Goal: Information Seeking & Learning: Learn about a topic

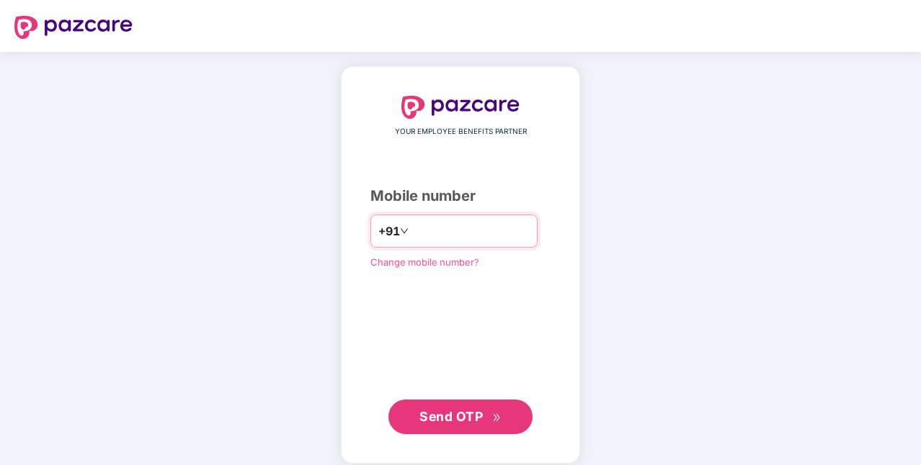
type input "**********"
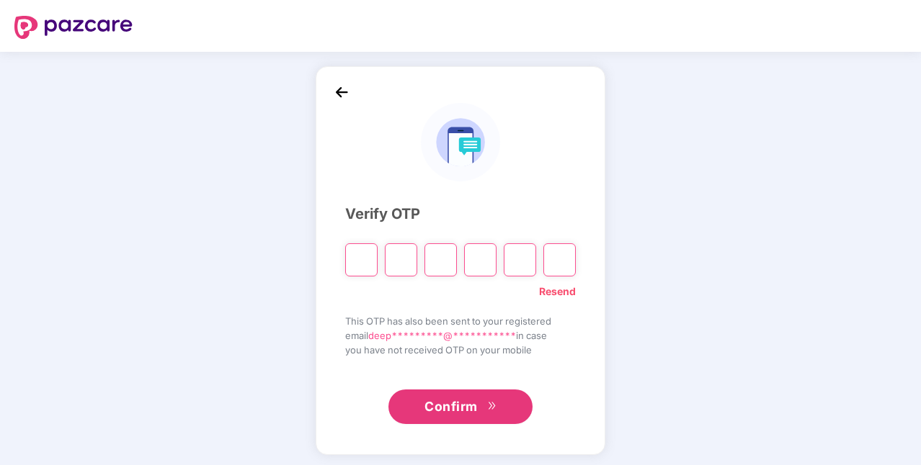
paste input "*"
type input "*"
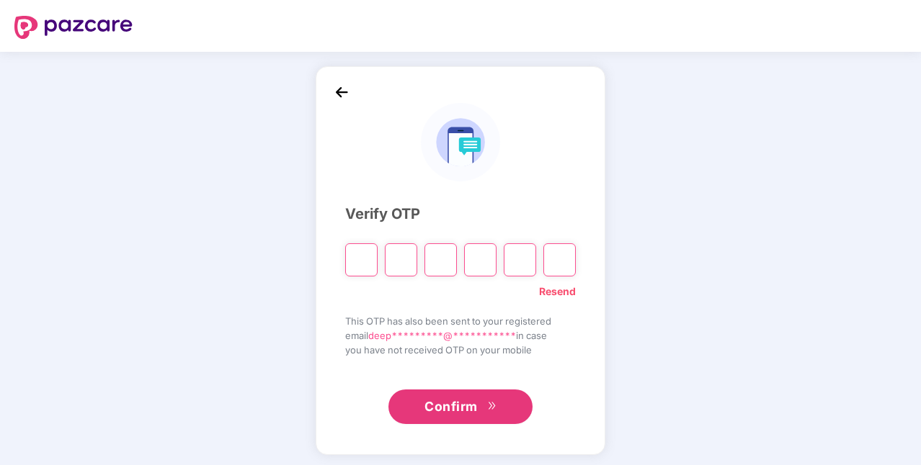
type input "*"
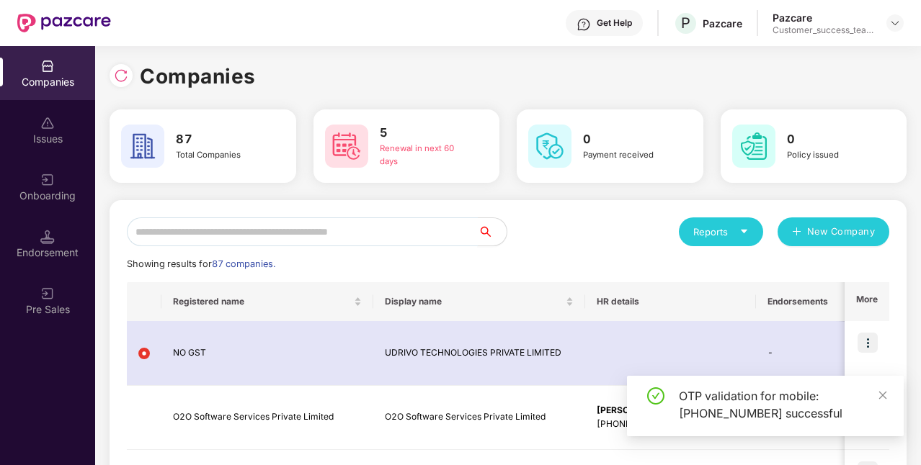
click at [206, 226] on input "text" at bounding box center [302, 232] width 351 height 29
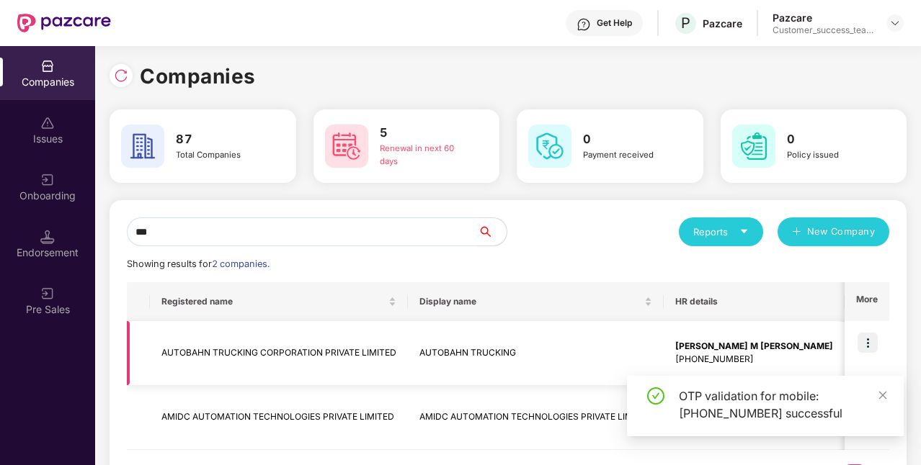
type input "***"
click at [870, 342] on img at bounding box center [867, 343] width 20 height 20
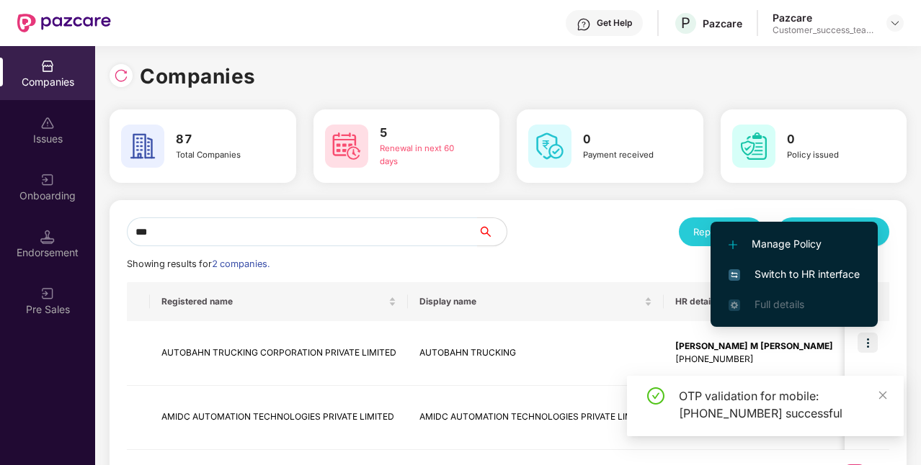
click at [792, 278] on span "Switch to HR interface" at bounding box center [793, 275] width 131 height 16
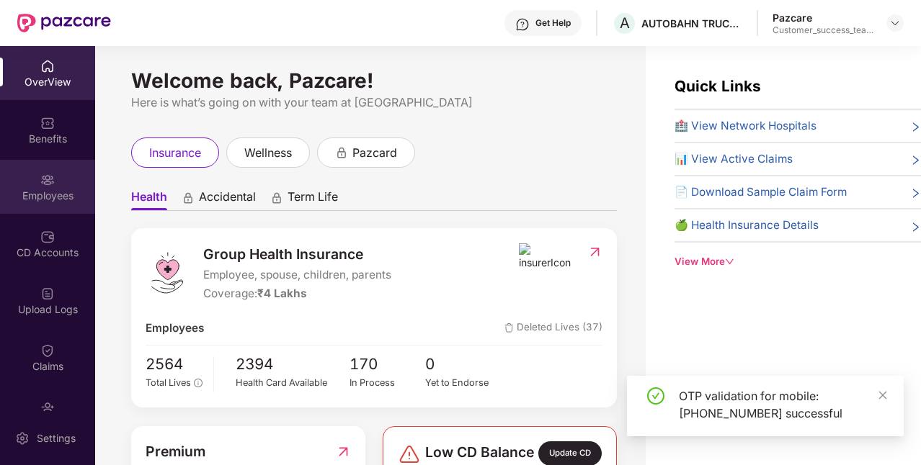
click at [37, 192] on div "Employees" at bounding box center [47, 196] width 95 height 14
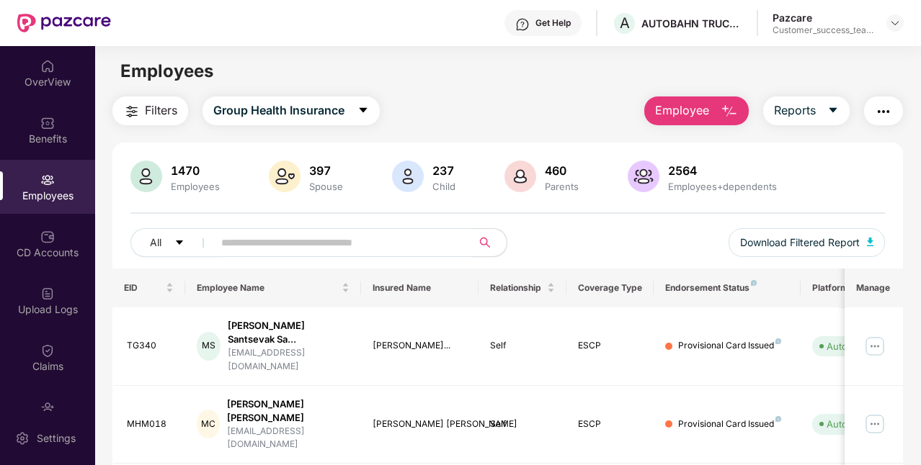
click at [270, 249] on input "text" at bounding box center [336, 243] width 231 height 22
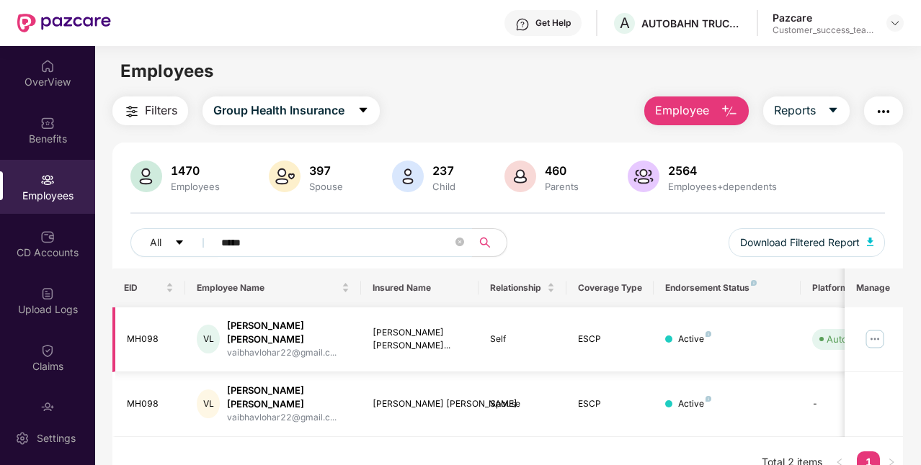
type input "*****"
click at [874, 334] on img at bounding box center [874, 339] width 23 height 23
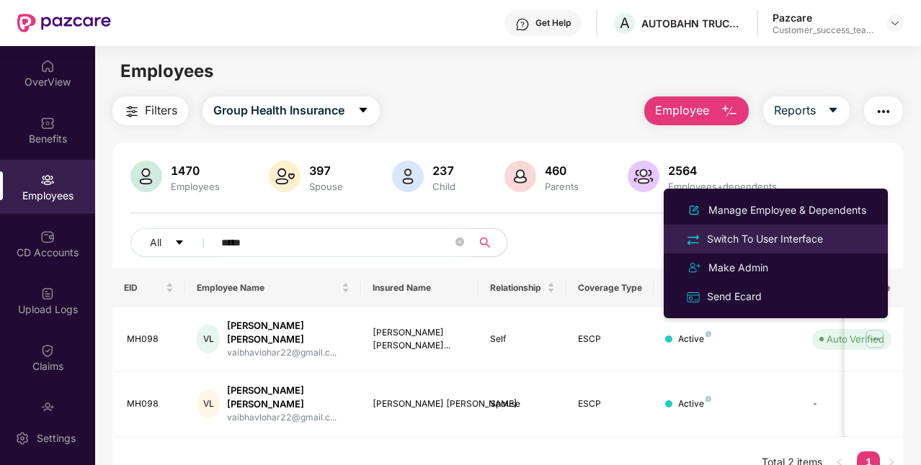
click at [756, 242] on div "Switch To User Interface" at bounding box center [765, 239] width 122 height 16
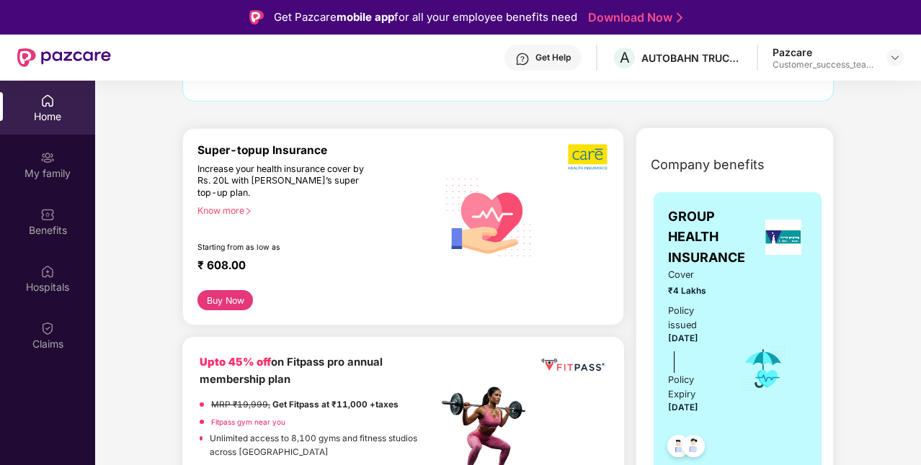
scroll to position [152, 0]
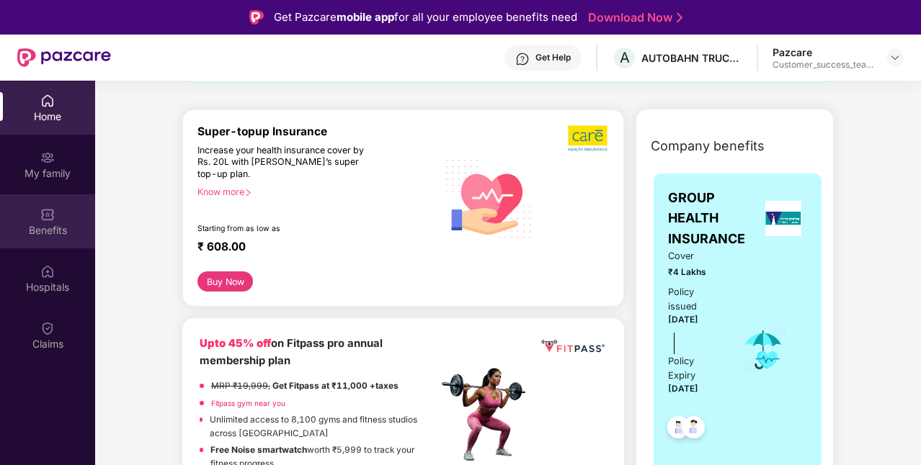
click at [42, 215] on img at bounding box center [47, 214] width 14 height 14
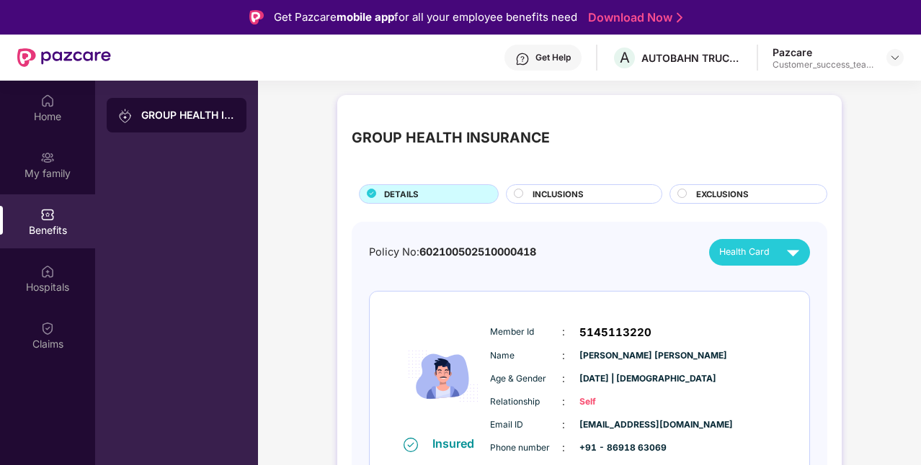
click at [536, 191] on span "INCLUSIONS" at bounding box center [557, 194] width 51 height 13
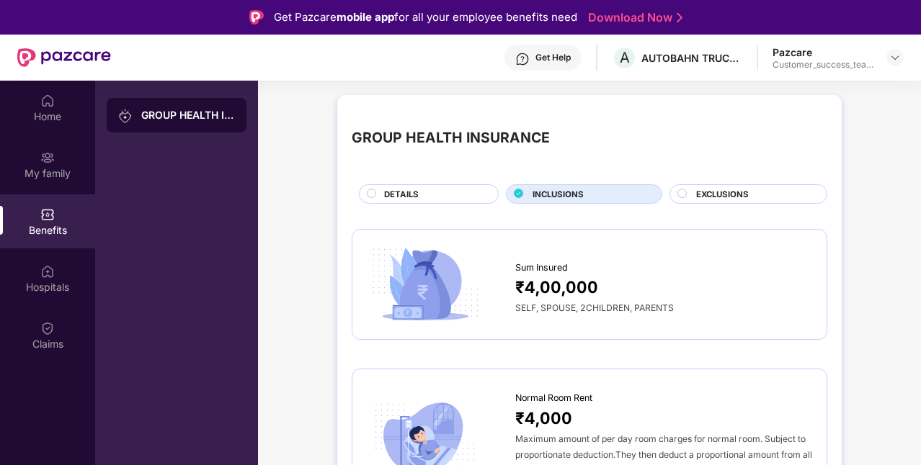
click at [452, 192] on div "DETAILS" at bounding box center [434, 195] width 114 height 15
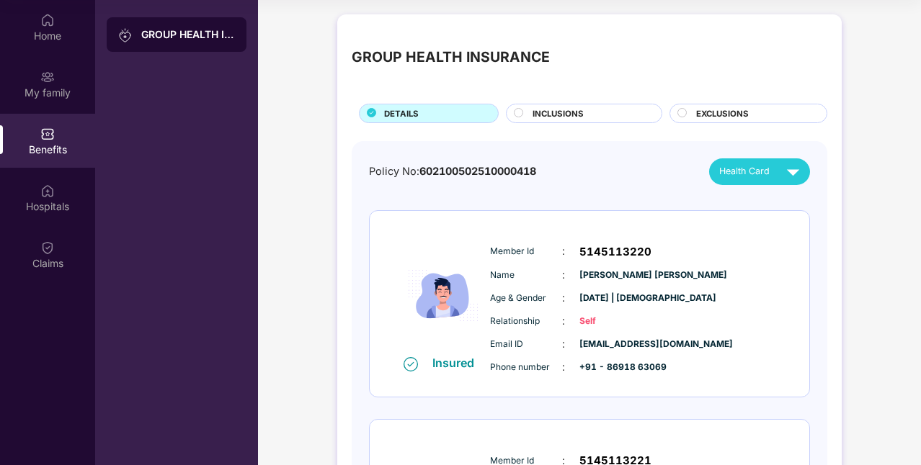
click at [713, 115] on span "EXCLUSIONS" at bounding box center [722, 113] width 53 height 13
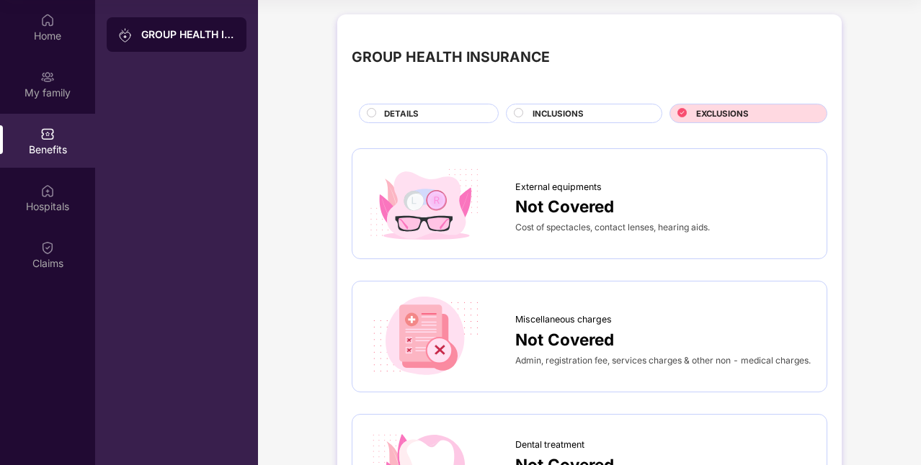
click at [595, 117] on div "INCLUSIONS" at bounding box center [589, 114] width 129 height 15
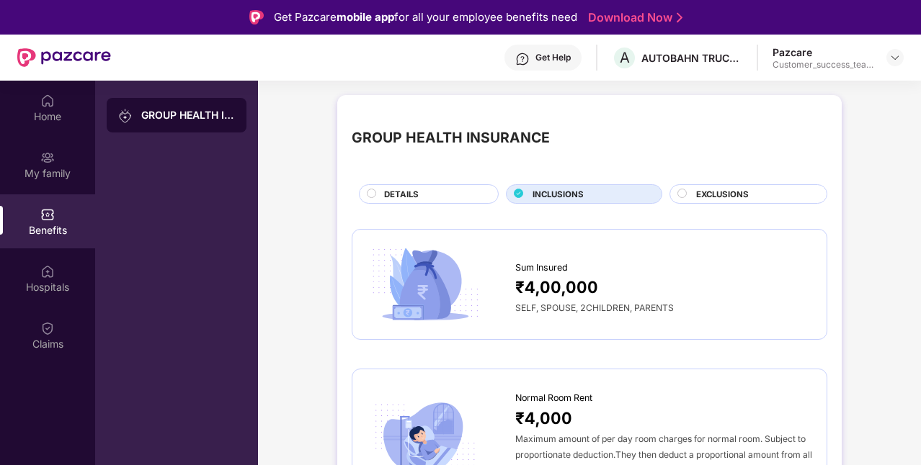
click at [448, 199] on div "DETAILS" at bounding box center [434, 195] width 114 height 15
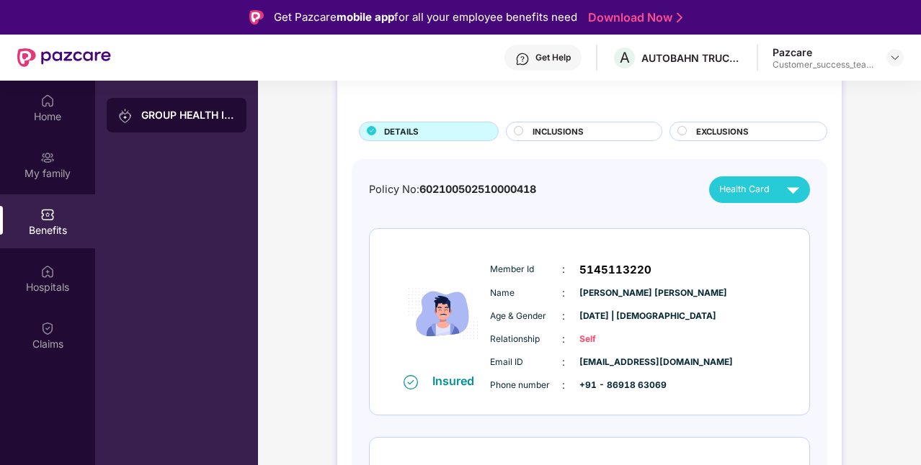
scroll to position [63, 0]
click at [594, 290] on span "[PERSON_NAME] [PERSON_NAME]" at bounding box center [615, 293] width 72 height 14
drag, startPoint x: 578, startPoint y: 291, endPoint x: 627, endPoint y: 293, distance: 49.0
click at [627, 293] on span "[PERSON_NAME] [PERSON_NAME]" at bounding box center [615, 293] width 72 height 14
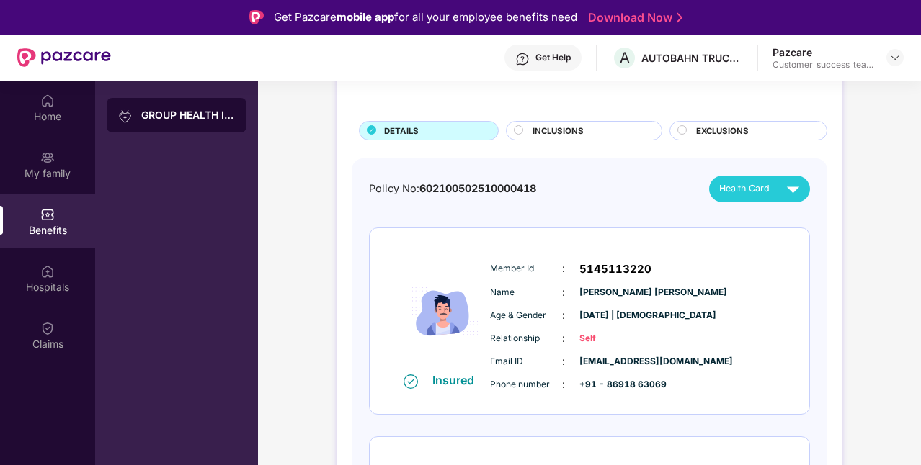
click at [606, 126] on div "INCLUSIONS" at bounding box center [589, 132] width 129 height 15
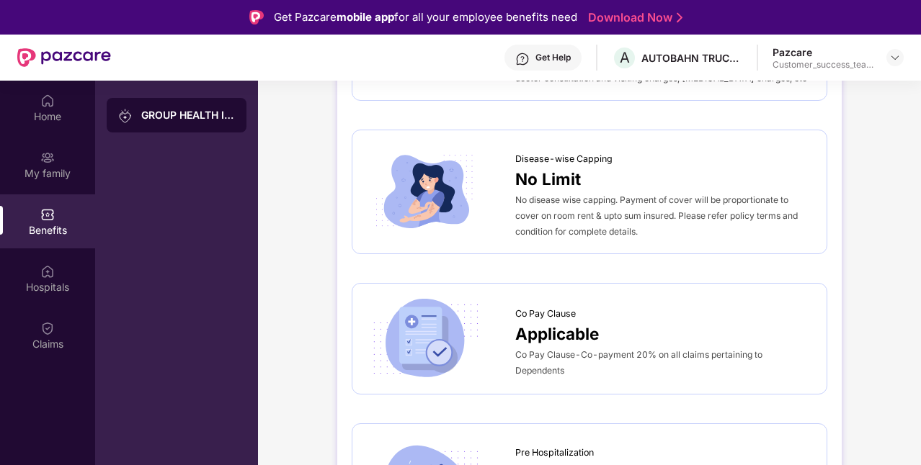
scroll to position [0, 0]
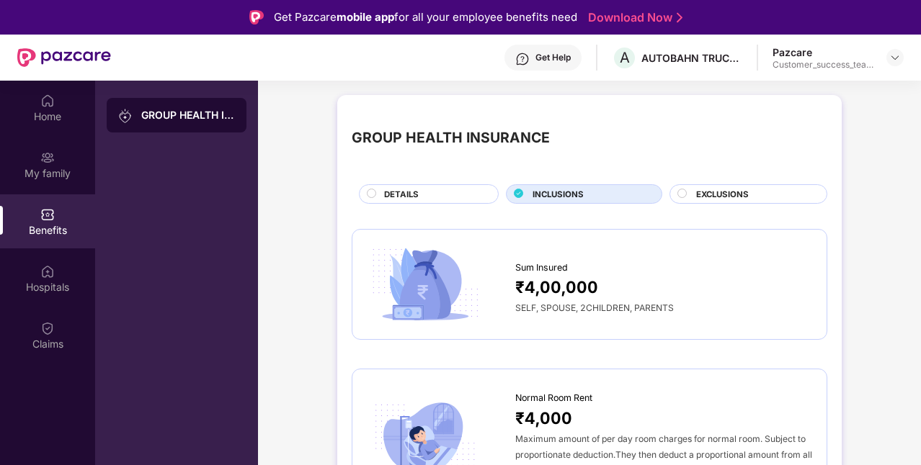
click at [466, 200] on div "DETAILS" at bounding box center [434, 195] width 114 height 15
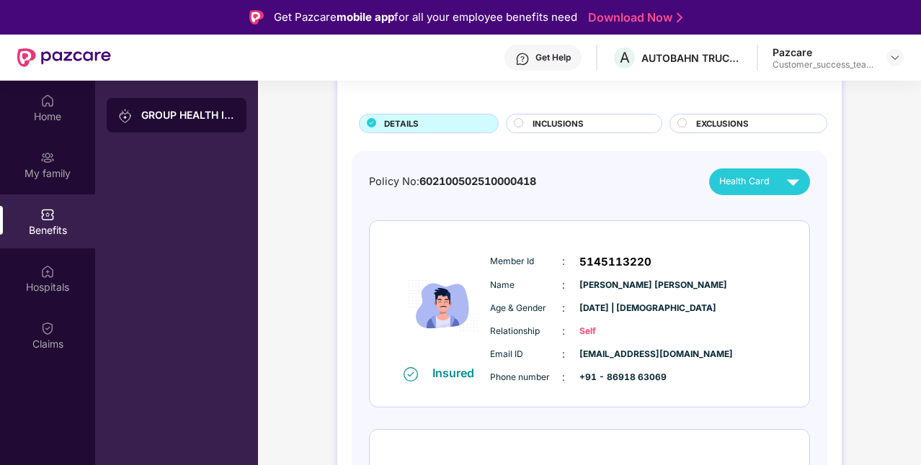
scroll to position [71, 0]
drag, startPoint x: 579, startPoint y: 284, endPoint x: 668, endPoint y: 287, distance: 89.4
click at [668, 287] on div "Name : [PERSON_NAME] [PERSON_NAME]" at bounding box center [633, 285] width 286 height 16
click at [595, 121] on div "INCLUSIONS" at bounding box center [589, 124] width 129 height 15
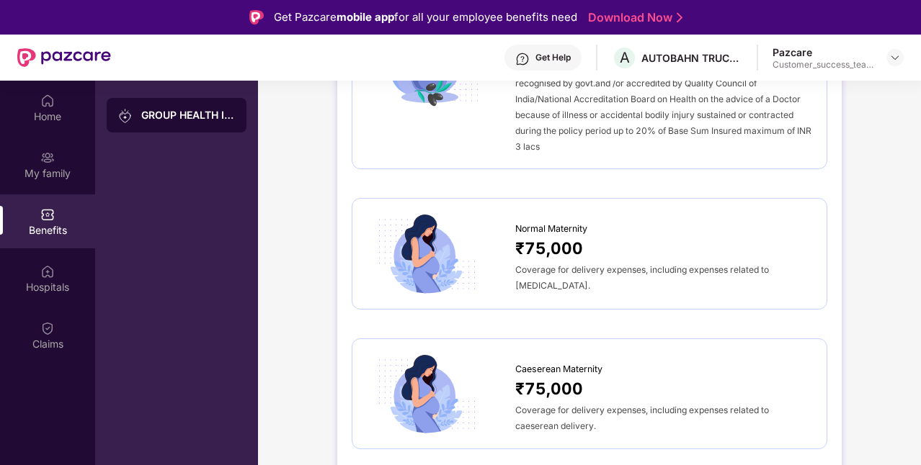
scroll to position [1624, 0]
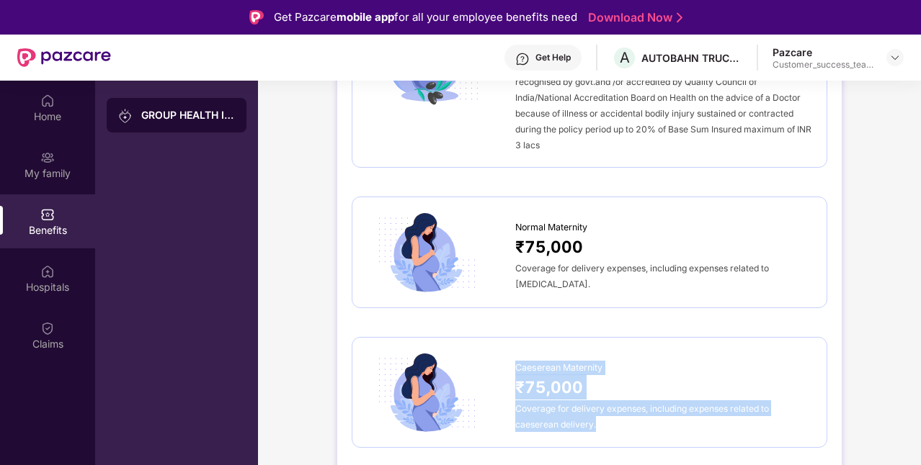
drag, startPoint x: 516, startPoint y: 346, endPoint x: 601, endPoint y: 402, distance: 101.5
click at [601, 402] on div "Caeserean Maternity ₹75,000 Coverage for delivery expenses, including expenses …" at bounding box center [663, 393] width 297 height 79
click at [601, 402] on div "Coverage for delivery expenses, including expenses related to caeserean deliver…" at bounding box center [663, 416] width 297 height 32
